Goal: Task Accomplishment & Management: Manage account settings

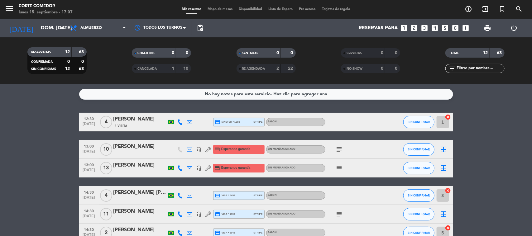
click at [444, 28] on icon "looks_5" at bounding box center [446, 28] width 8 height 8
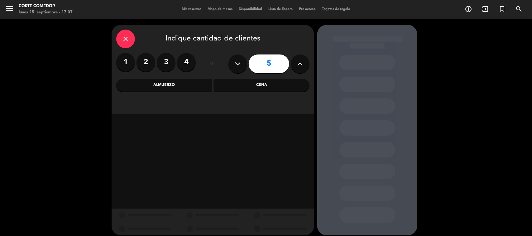
click at [167, 86] on div "Almuerzo" at bounding box center [164, 85] width 96 height 12
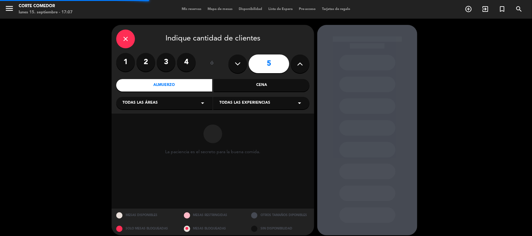
click at [163, 100] on div "Todas las áreas arrow_drop_down" at bounding box center [164, 103] width 96 height 12
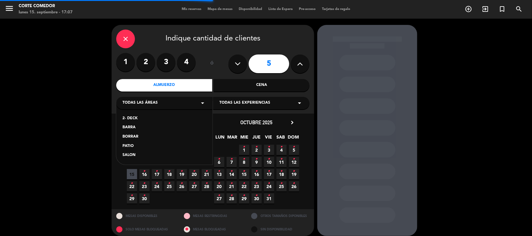
click at [132, 155] on div "SALON" at bounding box center [165, 156] width 84 height 6
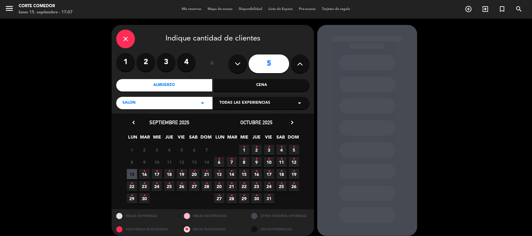
click at [208, 170] on span "21 •" at bounding box center [207, 174] width 10 height 10
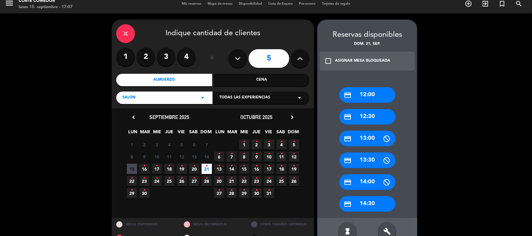
click at [367, 204] on div "credit_card 14:30" at bounding box center [368, 204] width 56 height 16
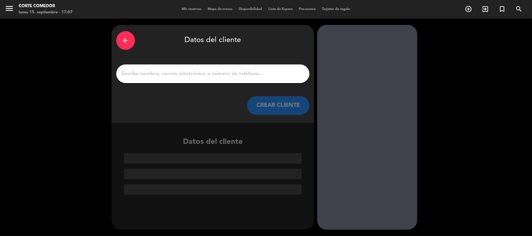
scroll to position [0, 0]
click at [191, 70] on input "1" at bounding box center [213, 74] width 184 height 9
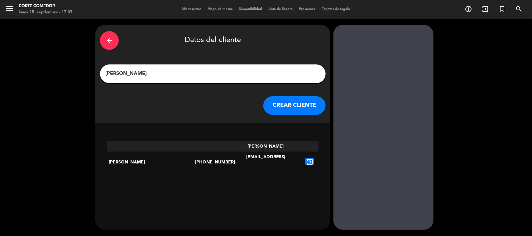
type input "[PERSON_NAME]"
click at [305, 158] on icon "exit_to_app" at bounding box center [309, 162] width 9 height 8
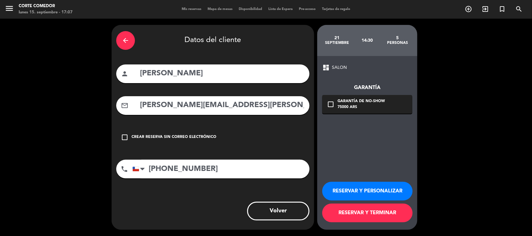
click at [332, 105] on icon "check_box_outline_blank" at bounding box center [330, 104] width 7 height 7
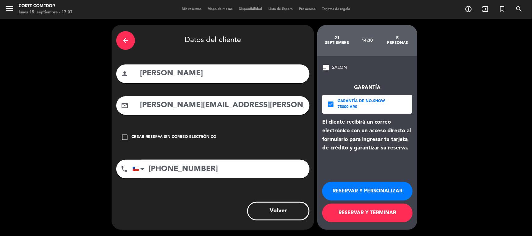
click at [349, 211] on button "RESERVAR Y TERMINAR" at bounding box center [367, 213] width 90 height 19
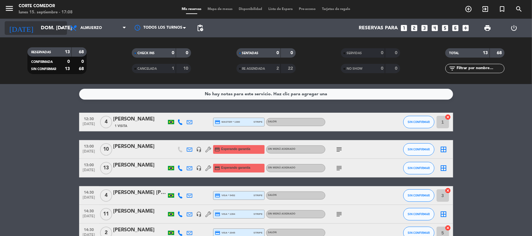
click at [46, 24] on input "dom. [DATE]" at bounding box center [71, 28] width 66 height 12
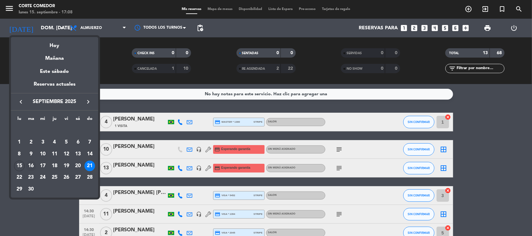
click at [30, 163] on div "16" at bounding box center [31, 166] width 11 height 11
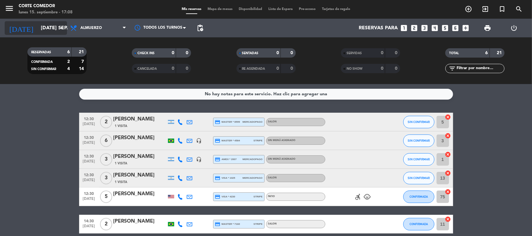
click at [41, 28] on input "[DATE] sep." at bounding box center [71, 28] width 66 height 12
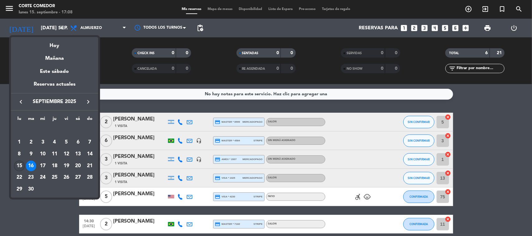
click at [18, 164] on div "15" at bounding box center [19, 166] width 11 height 11
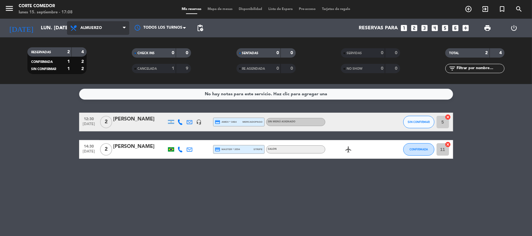
click at [100, 29] on span "Almuerzo" at bounding box center [91, 28] width 22 height 4
click at [93, 66] on div "menu Corte Comedor lunes 15. septiembre - 17:08 Mis reservas Mapa de mesas Disp…" at bounding box center [266, 42] width 532 height 84
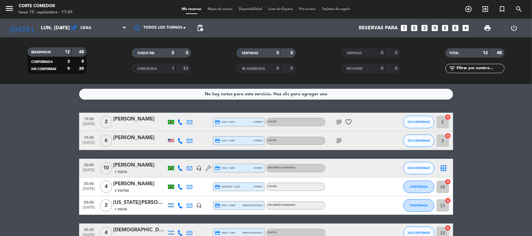
click at [341, 122] on icon "subject" at bounding box center [339, 122] width 7 height 7
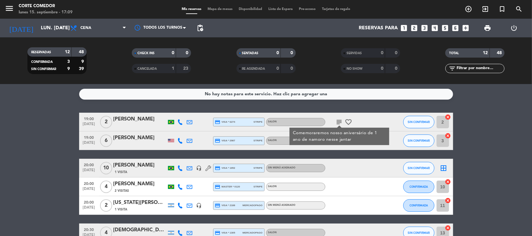
click at [338, 122] on icon "subject" at bounding box center [339, 122] width 7 height 7
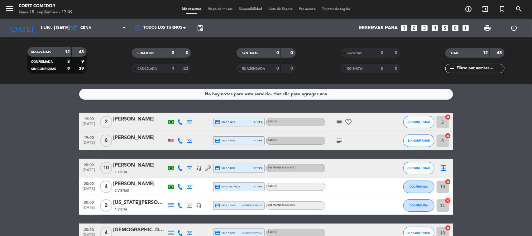
click at [336, 140] on icon "subject" at bounding box center [339, 140] width 7 height 7
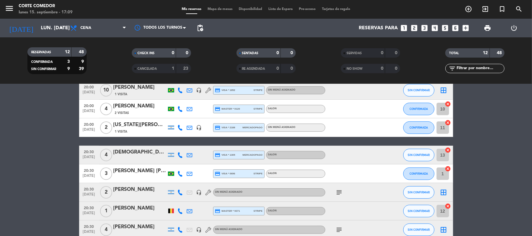
scroll to position [117, 0]
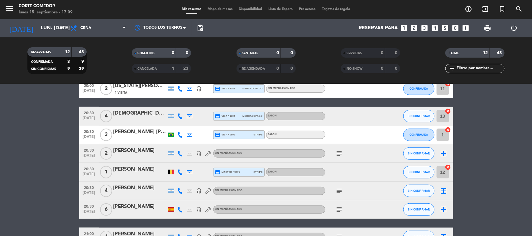
click at [337, 150] on icon "subject" at bounding box center [339, 153] width 7 height 7
click at [339, 191] on icon "subject" at bounding box center [339, 190] width 7 height 7
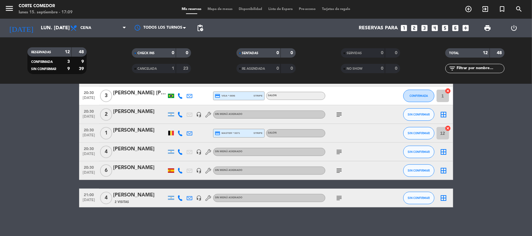
click at [340, 169] on icon "subject" at bounding box center [339, 170] width 7 height 7
click at [340, 168] on icon "subject" at bounding box center [339, 170] width 7 height 7
click at [340, 197] on icon "subject" at bounding box center [339, 198] width 7 height 7
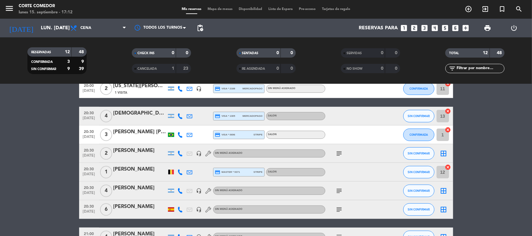
scroll to position [158, 0]
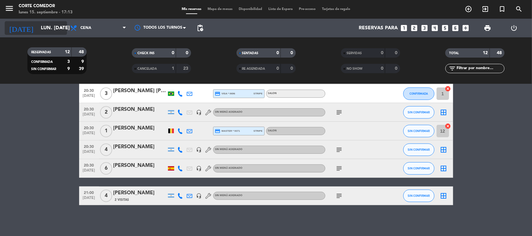
click at [49, 31] on input "lun. [DATE]" at bounding box center [71, 28] width 66 height 12
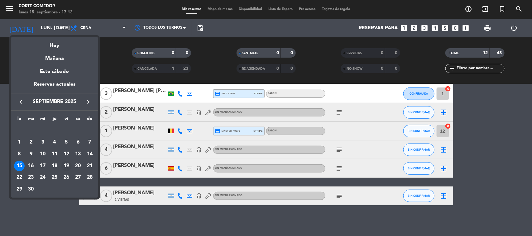
click at [67, 162] on div "19" at bounding box center [66, 166] width 11 height 11
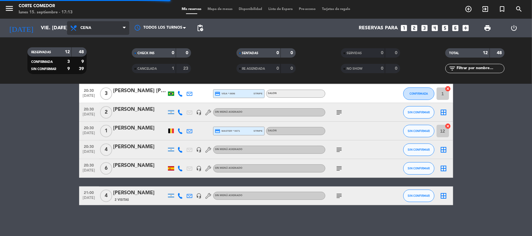
click at [92, 29] on span "Cena" at bounding box center [98, 28] width 62 height 14
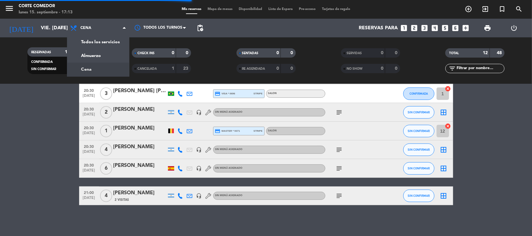
scroll to position [0, 0]
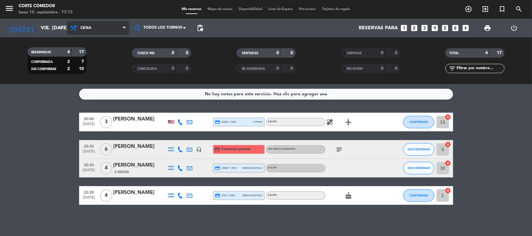
click at [82, 24] on span "Cena" at bounding box center [98, 28] width 62 height 14
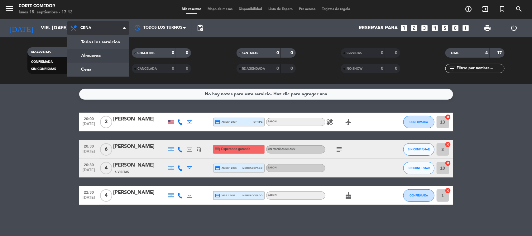
click at [85, 55] on div "menu Corte Comedor lunes 15. septiembre - 17:13 Mis reservas Mapa de mesas Disp…" at bounding box center [266, 42] width 532 height 84
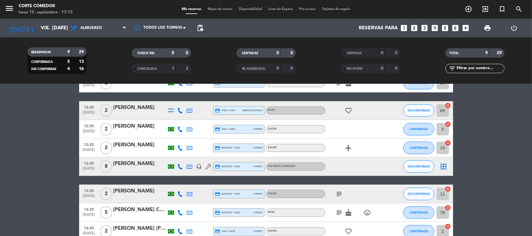
scroll to position [78, 0]
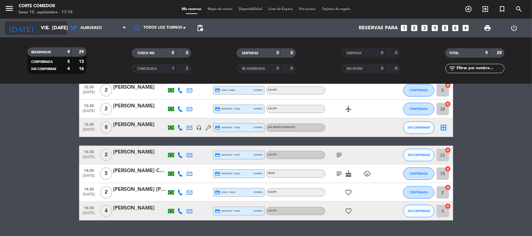
click at [38, 27] on input "vie. [DATE]" at bounding box center [71, 28] width 66 height 12
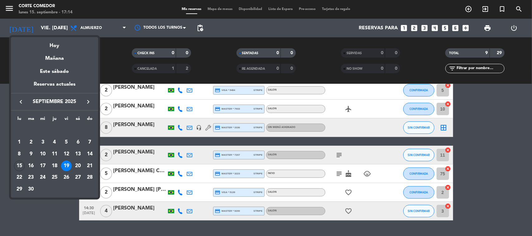
click at [87, 102] on icon "keyboard_arrow_right" at bounding box center [88, 101] width 7 height 7
click at [77, 141] on div "4" at bounding box center [78, 142] width 11 height 11
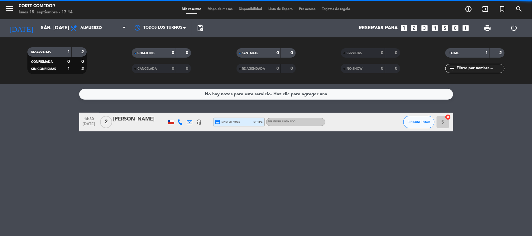
scroll to position [0, 0]
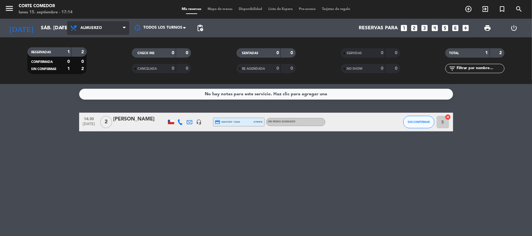
click at [98, 29] on span "Almuerzo" at bounding box center [91, 28] width 22 height 4
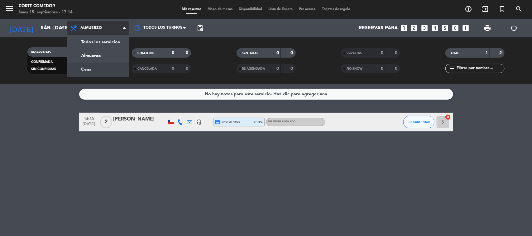
click at [98, 69] on div "menu Corte Comedor lunes 15. septiembre - 17:14 Mis reservas Mapa de mesas Disp…" at bounding box center [266, 42] width 532 height 84
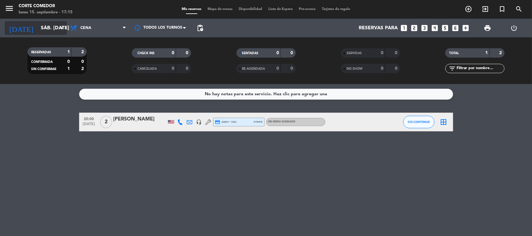
click at [38, 30] on input "sáb. [DATE]" at bounding box center [71, 28] width 66 height 12
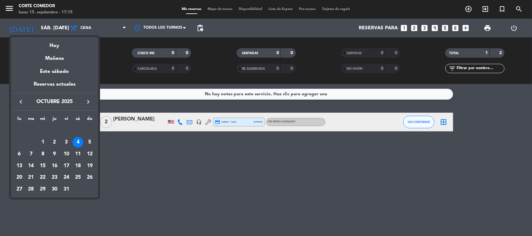
click at [17, 101] on icon "keyboard_arrow_left" at bounding box center [20, 101] width 7 height 7
click at [20, 165] on div "15" at bounding box center [19, 166] width 11 height 11
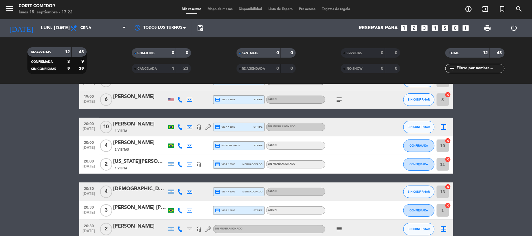
scroll to position [2, 0]
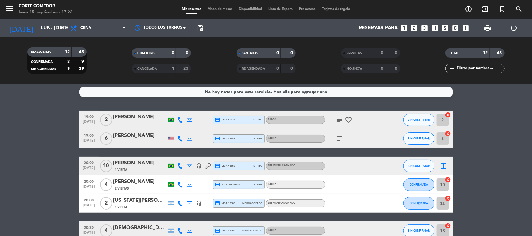
click at [341, 137] on icon "subject" at bounding box center [339, 138] width 7 height 7
click at [339, 119] on icon "subject" at bounding box center [339, 119] width 7 height 7
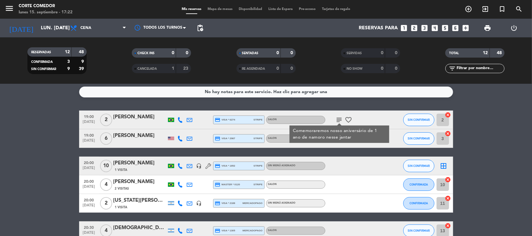
click at [339, 120] on icon "subject" at bounding box center [339, 119] width 7 height 7
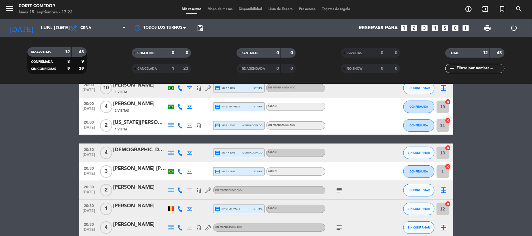
scroll to position [158, 0]
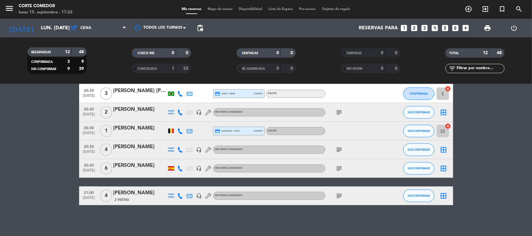
click at [341, 112] on icon "subject" at bounding box center [339, 112] width 7 height 7
click at [339, 147] on icon "subject" at bounding box center [339, 149] width 7 height 7
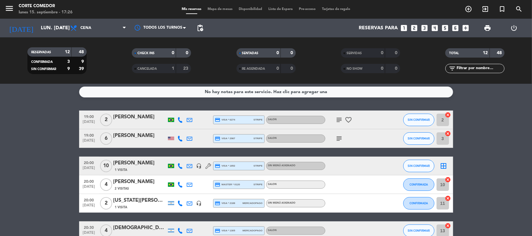
scroll to position [0, 0]
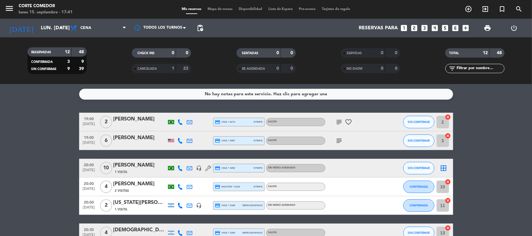
click at [339, 140] on icon "subject" at bounding box center [339, 140] width 7 height 7
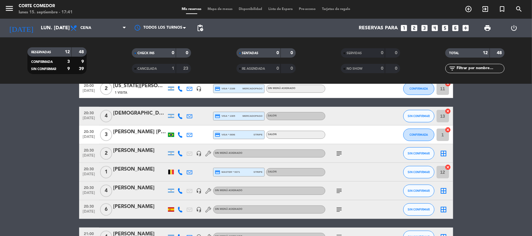
scroll to position [158, 0]
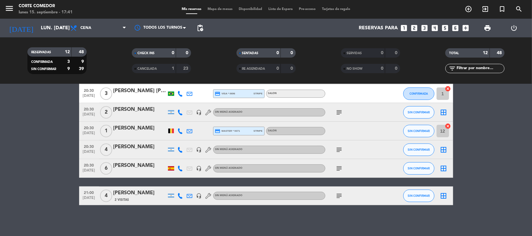
click at [341, 197] on icon "subject" at bounding box center [339, 195] width 7 height 7
click at [337, 168] on icon "subject" at bounding box center [339, 168] width 7 height 7
click at [341, 147] on icon "subject" at bounding box center [339, 149] width 7 height 7
click at [341, 110] on icon "subject" at bounding box center [339, 112] width 7 height 7
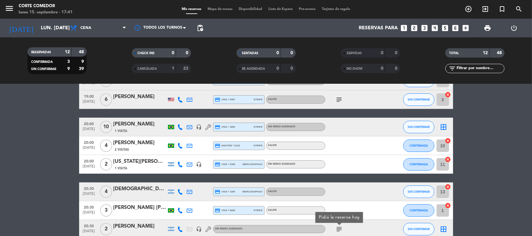
scroll to position [0, 0]
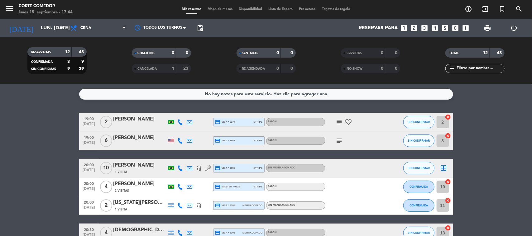
click at [138, 165] on div "[PERSON_NAME]" at bounding box center [140, 166] width 53 height 8
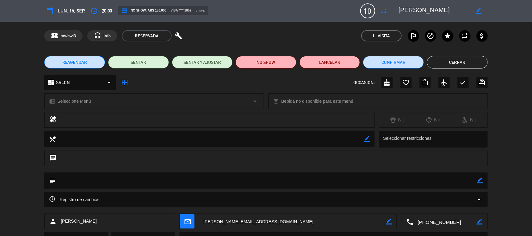
click at [447, 60] on button "Cerrar" at bounding box center [457, 62] width 61 height 12
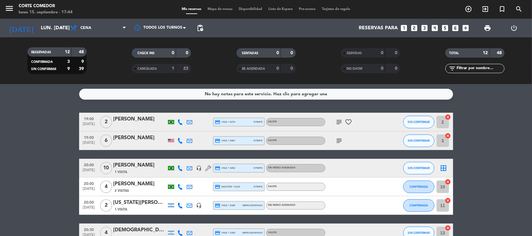
click at [339, 121] on icon "subject" at bounding box center [339, 122] width 7 height 7
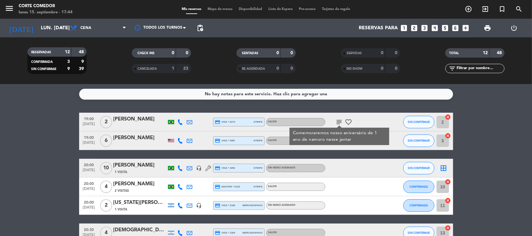
click at [339, 121] on icon "subject" at bounding box center [339, 122] width 7 height 7
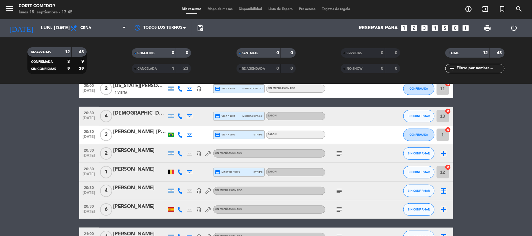
scroll to position [156, 0]
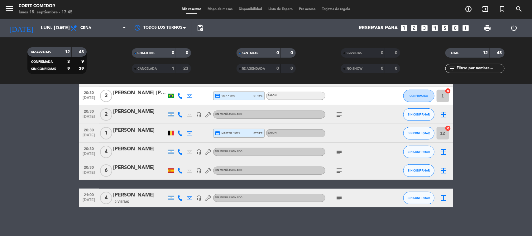
click at [341, 169] on icon "subject" at bounding box center [339, 170] width 7 height 7
click at [341, 197] on icon "subject" at bounding box center [339, 198] width 7 height 7
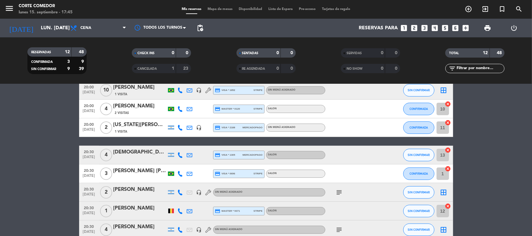
scroll to position [0, 0]
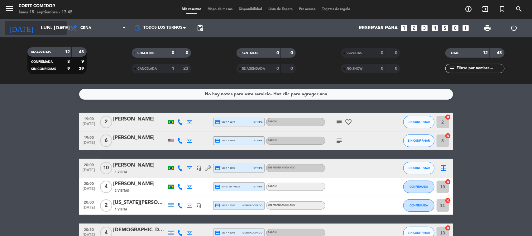
click at [62, 27] on icon "arrow_drop_down" at bounding box center [61, 27] width 7 height 7
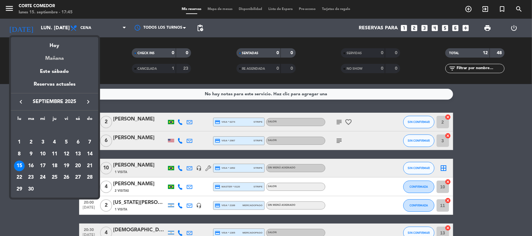
click at [59, 58] on div "Mañana" at bounding box center [54, 56] width 87 height 13
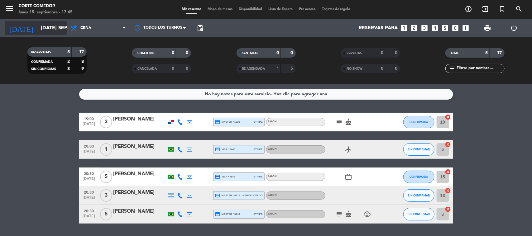
click at [61, 25] on icon "arrow_drop_down" at bounding box center [61, 27] width 7 height 7
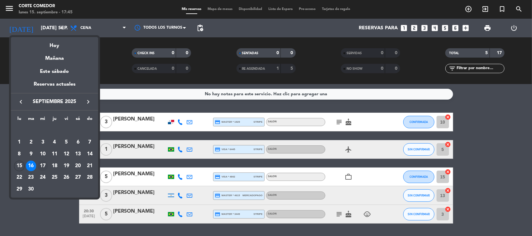
click at [44, 162] on div "17" at bounding box center [42, 166] width 11 height 11
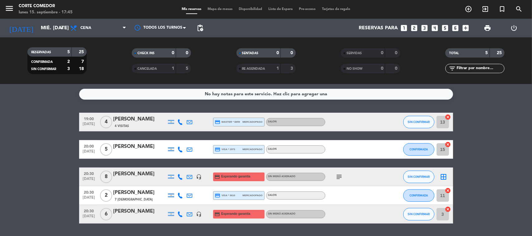
click at [339, 175] on icon "subject" at bounding box center [339, 176] width 7 height 7
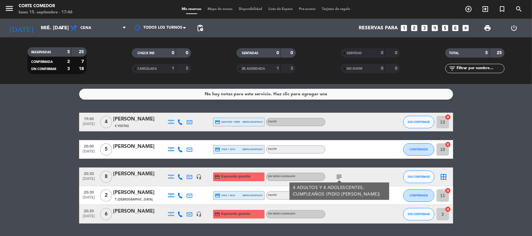
click at [338, 175] on icon "subject" at bounding box center [339, 176] width 7 height 7
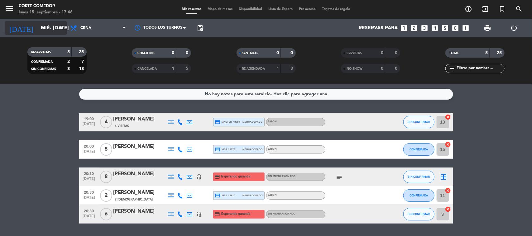
click at [61, 27] on icon "arrow_drop_down" at bounding box center [61, 27] width 7 height 7
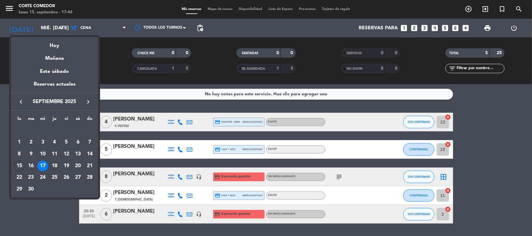
click at [54, 164] on div "18" at bounding box center [54, 166] width 11 height 11
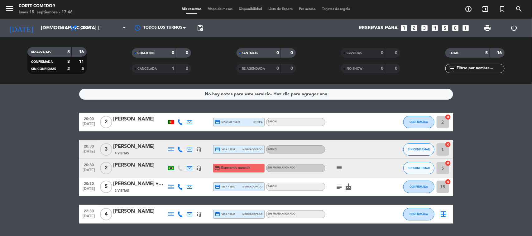
click at [340, 166] on icon "subject" at bounding box center [339, 168] width 7 height 7
click at [338, 187] on icon "subject" at bounding box center [339, 186] width 7 height 7
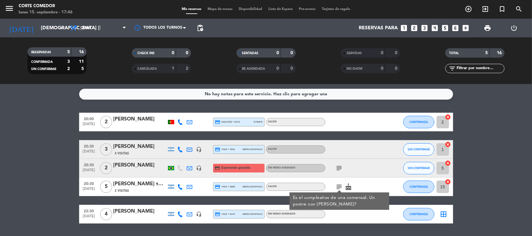
click at [338, 187] on icon "subject" at bounding box center [339, 186] width 7 height 7
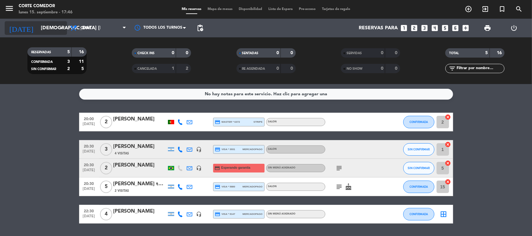
click at [61, 27] on icon "arrow_drop_down" at bounding box center [61, 27] width 7 height 7
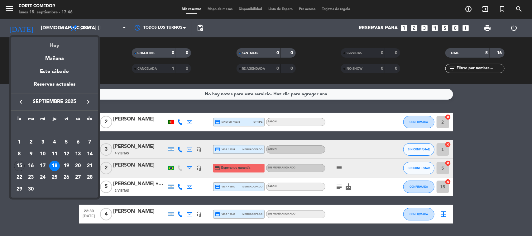
click at [54, 46] on div "Hoy" at bounding box center [54, 43] width 87 height 13
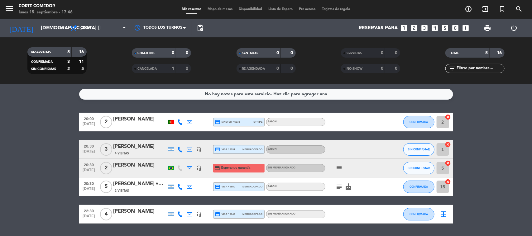
type input "lun. [DATE]"
